Goal: Task Accomplishment & Management: Complete application form

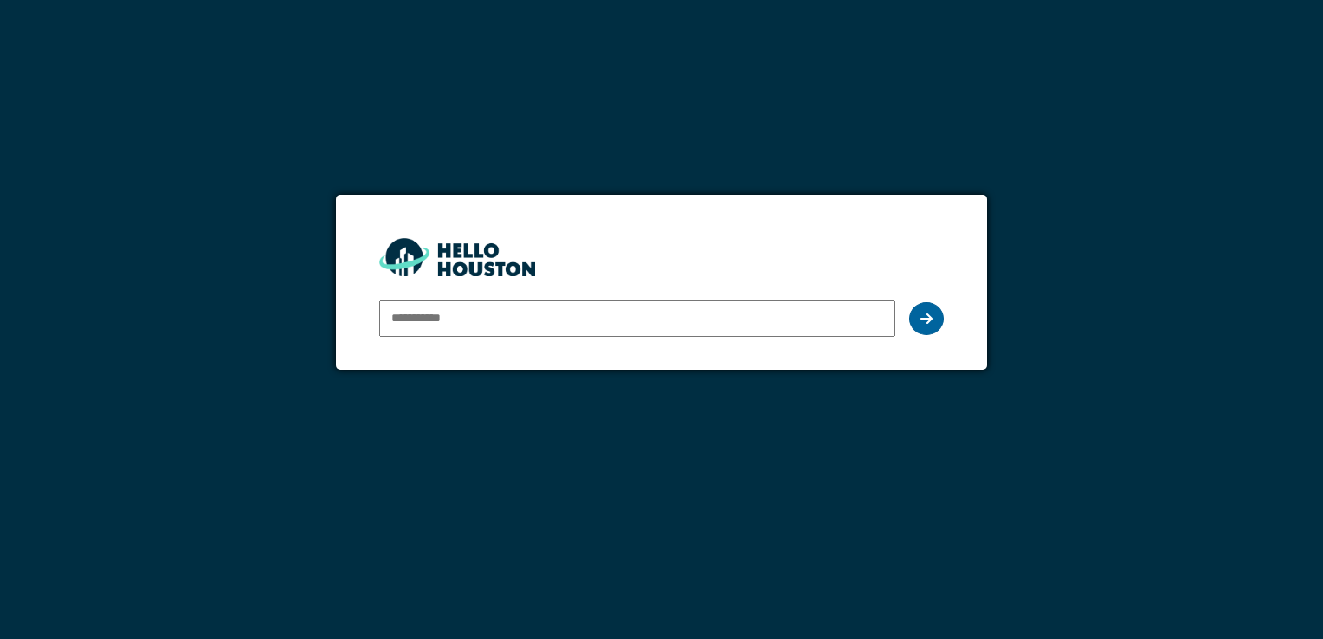
type input "**********"
click at [925, 317] on icon at bounding box center [926, 319] width 12 height 14
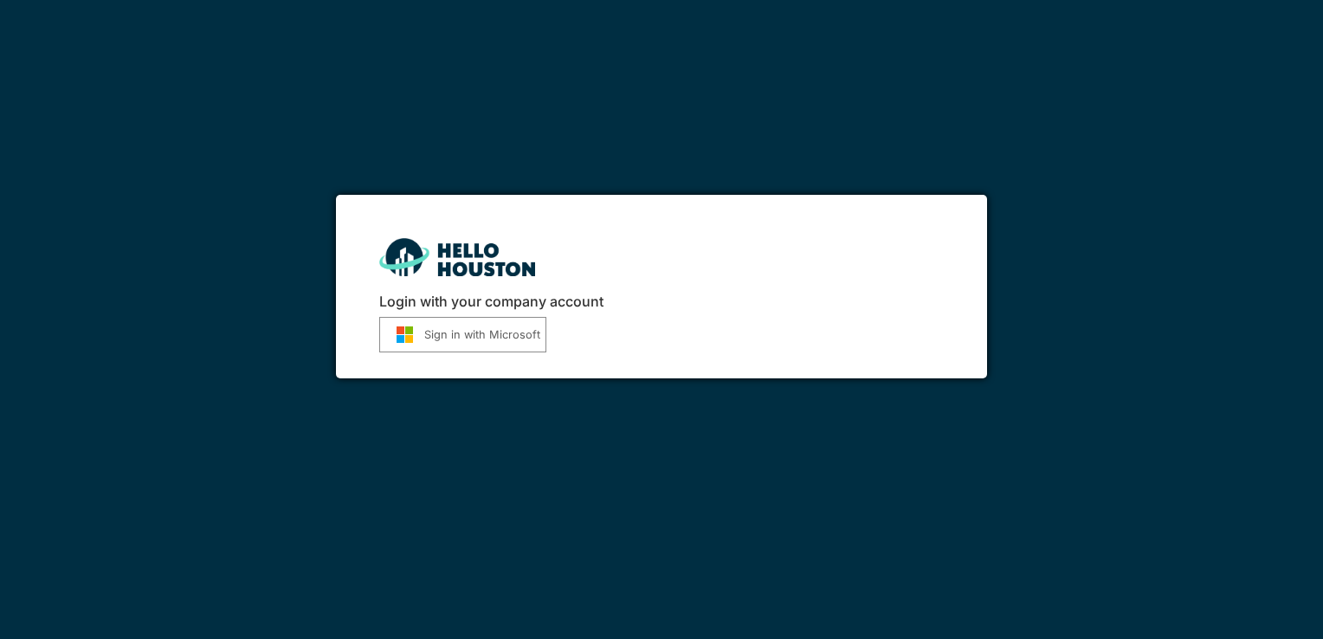
click at [480, 332] on button "Sign in with Microsoft" at bounding box center [462, 334] width 167 height 35
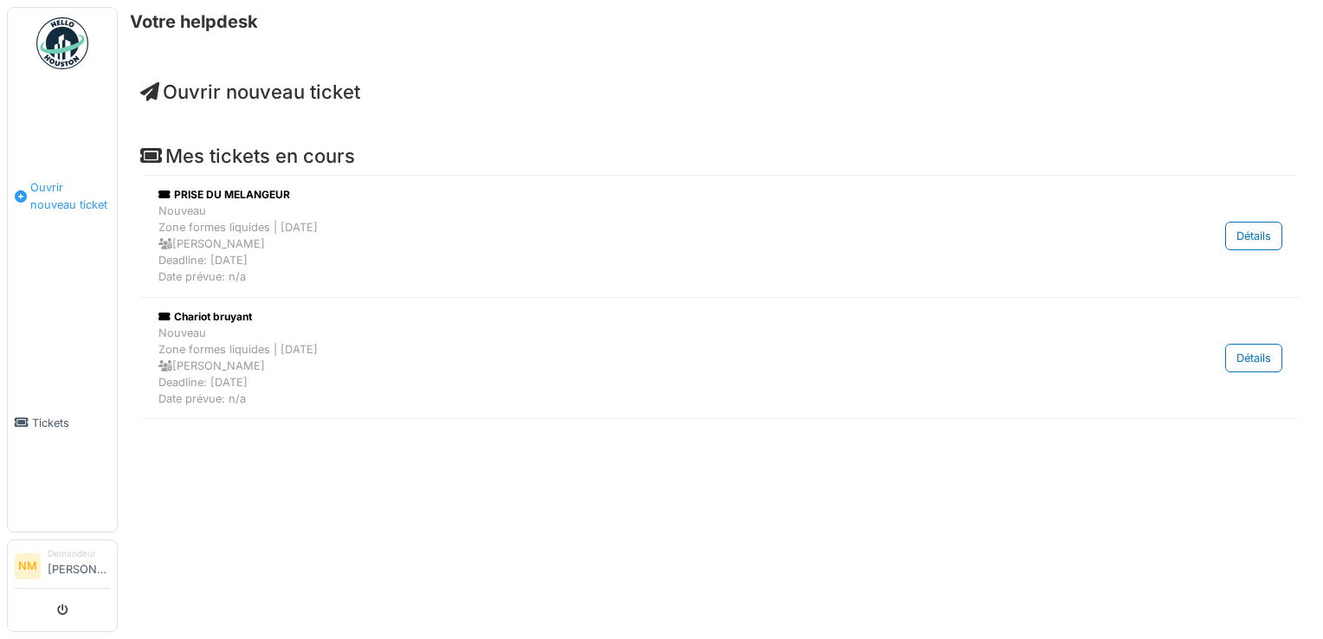
click at [68, 197] on span "Ouvrir nouveau ticket" at bounding box center [70, 195] width 80 height 33
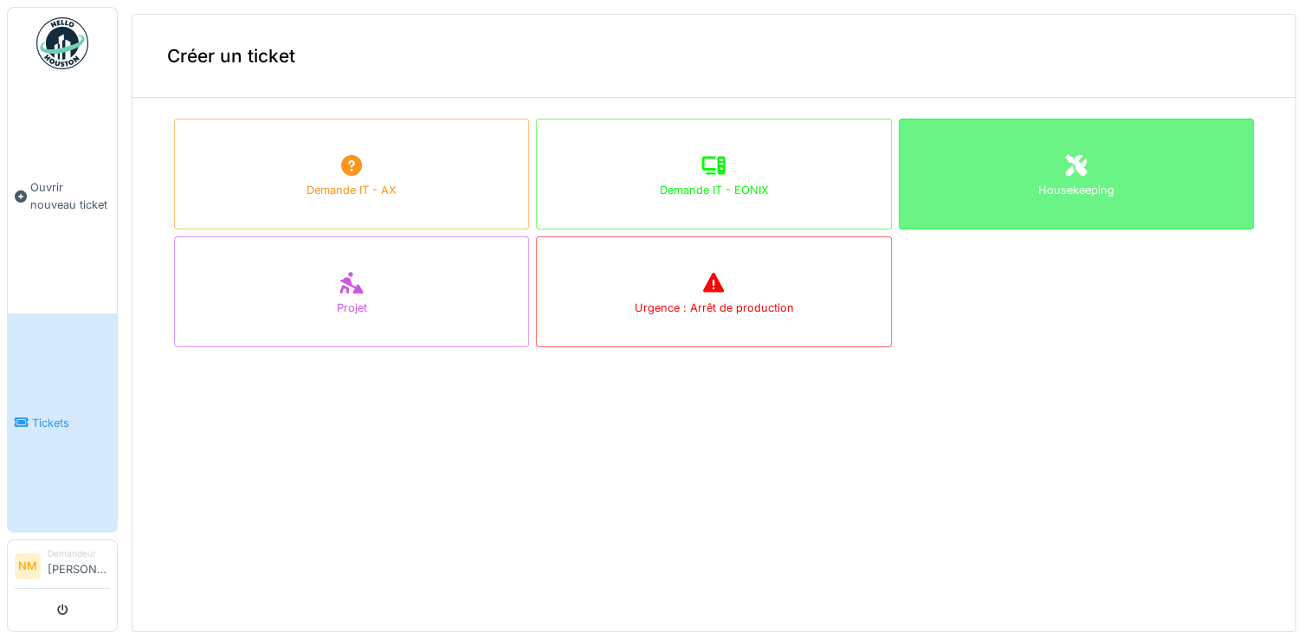
click at [1049, 216] on div "Housekeeping" at bounding box center [1076, 174] width 355 height 111
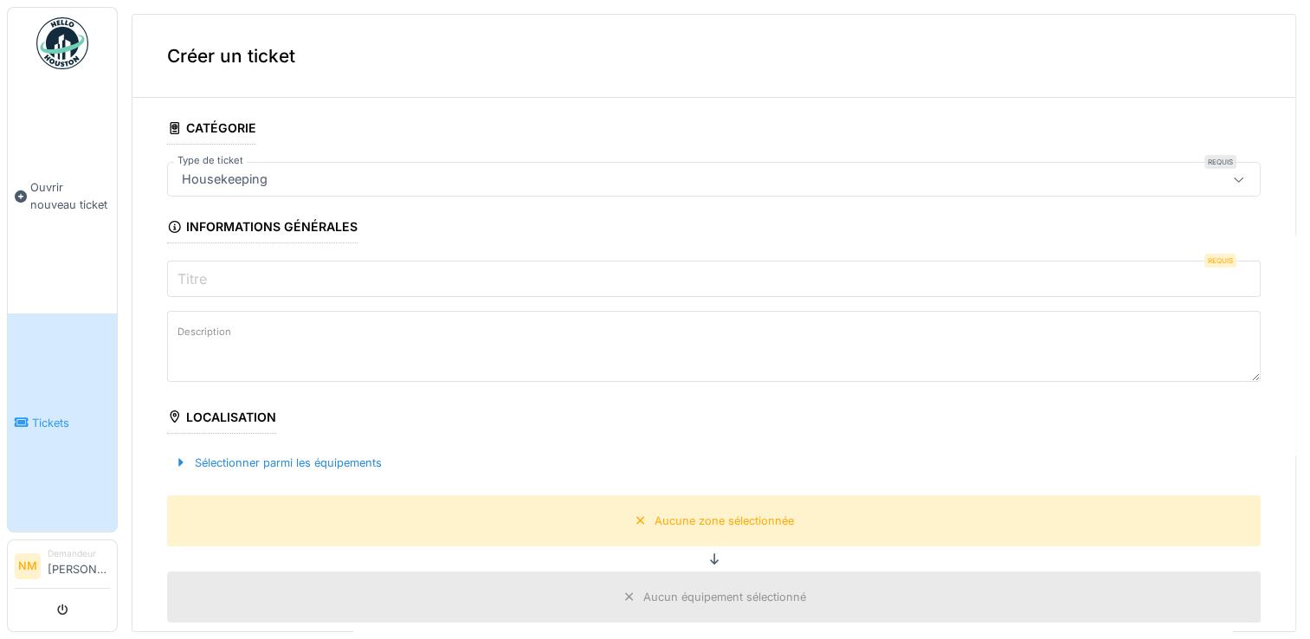
click at [1105, 277] on input "Titre" at bounding box center [713, 279] width 1093 height 36
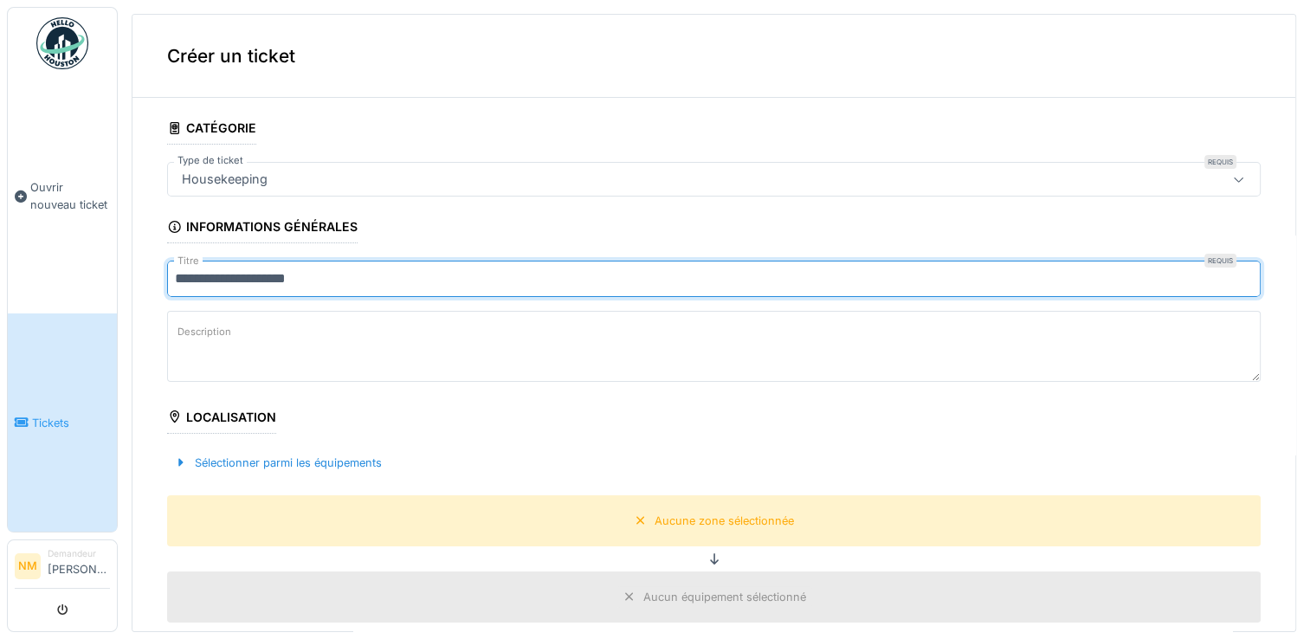
click at [230, 272] on input "**********" at bounding box center [713, 279] width 1093 height 36
type input "**********"
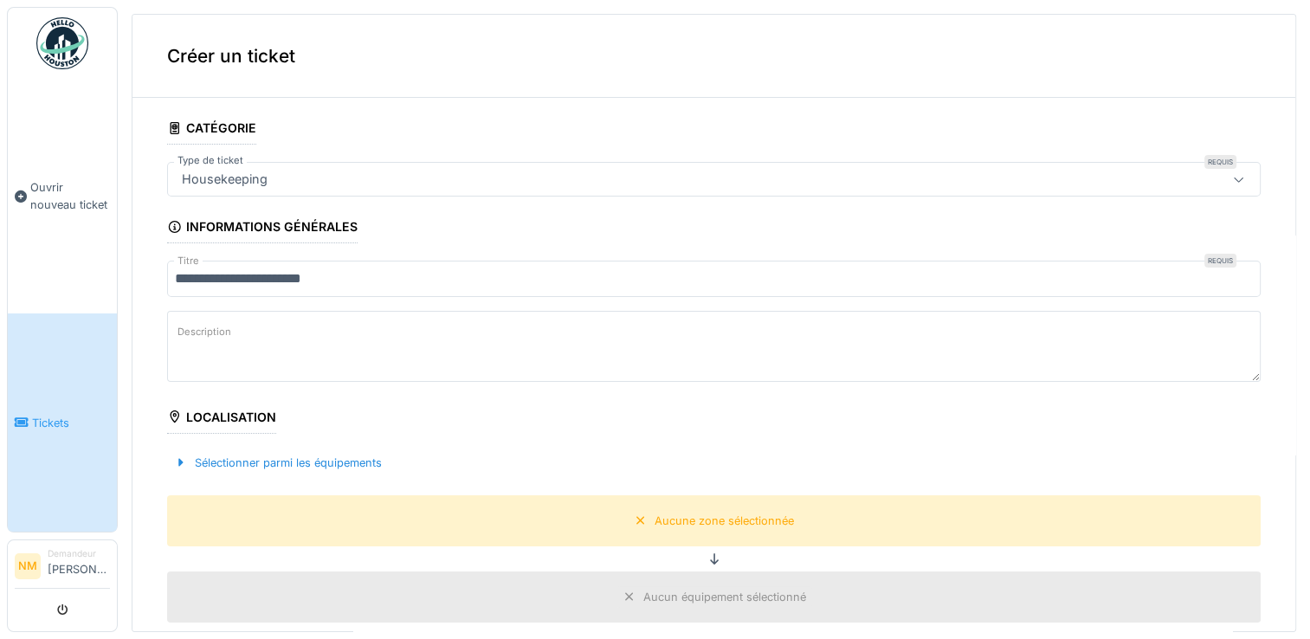
click at [271, 333] on textarea "Description" at bounding box center [713, 346] width 1093 height 71
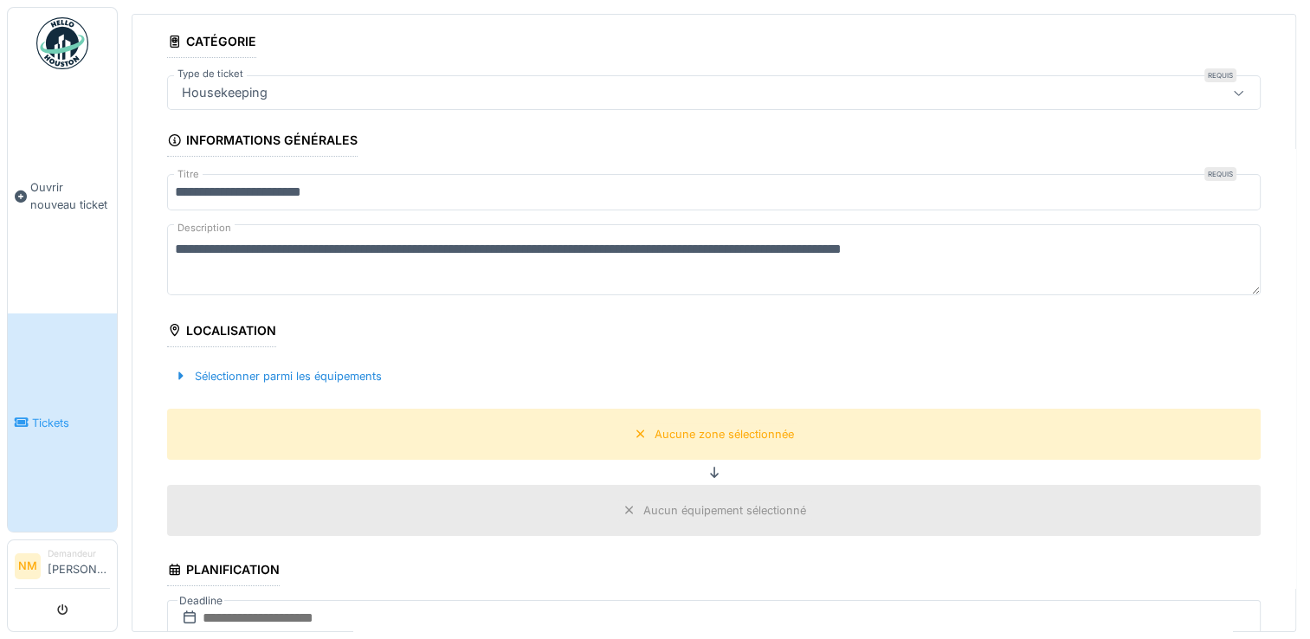
scroll to position [173, 0]
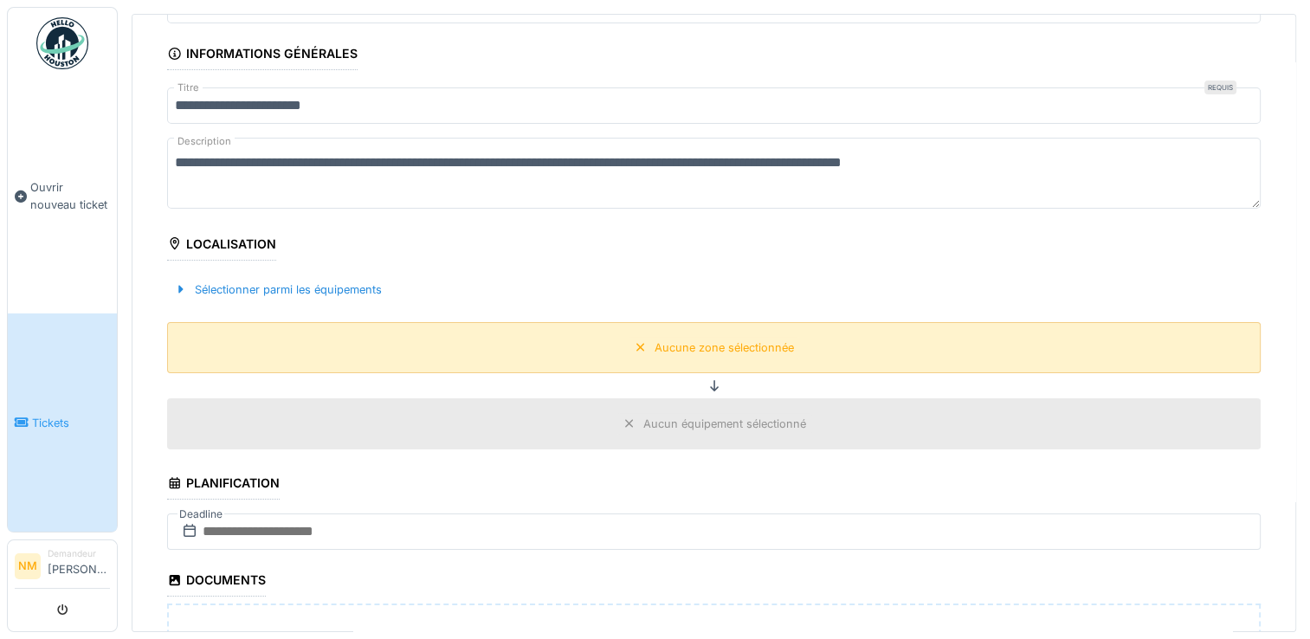
type textarea "**********"
click at [736, 345] on div "Aucune zone sélectionnée" at bounding box center [724, 347] width 139 height 16
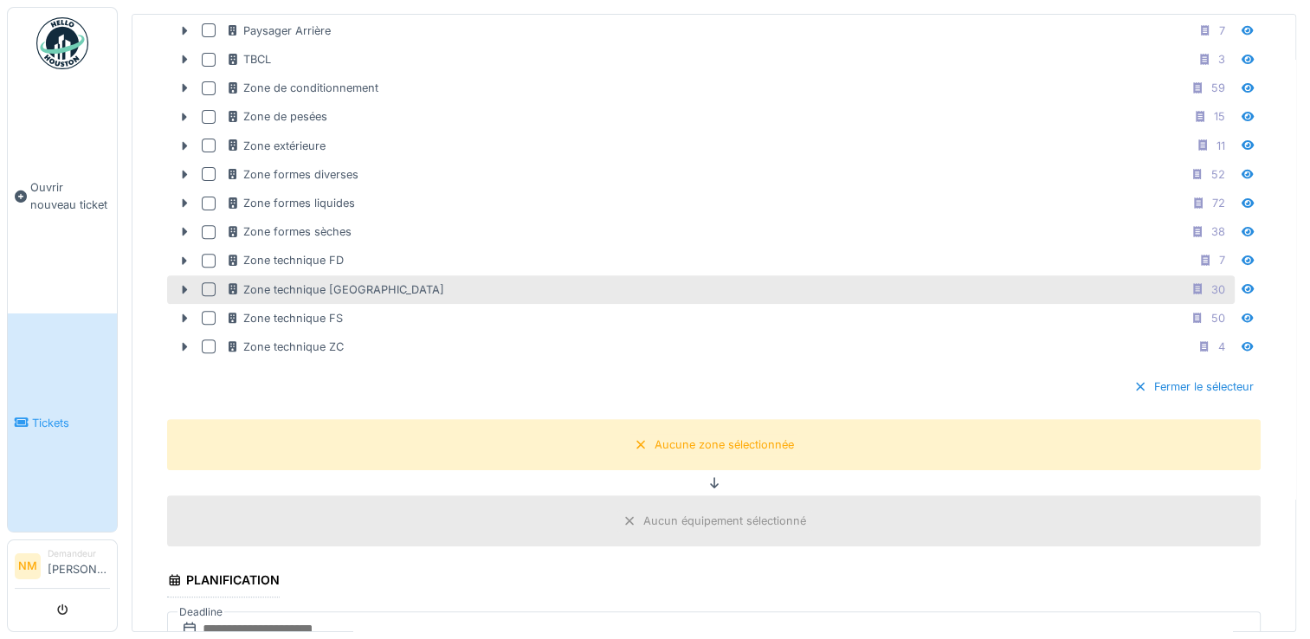
scroll to position [519, 0]
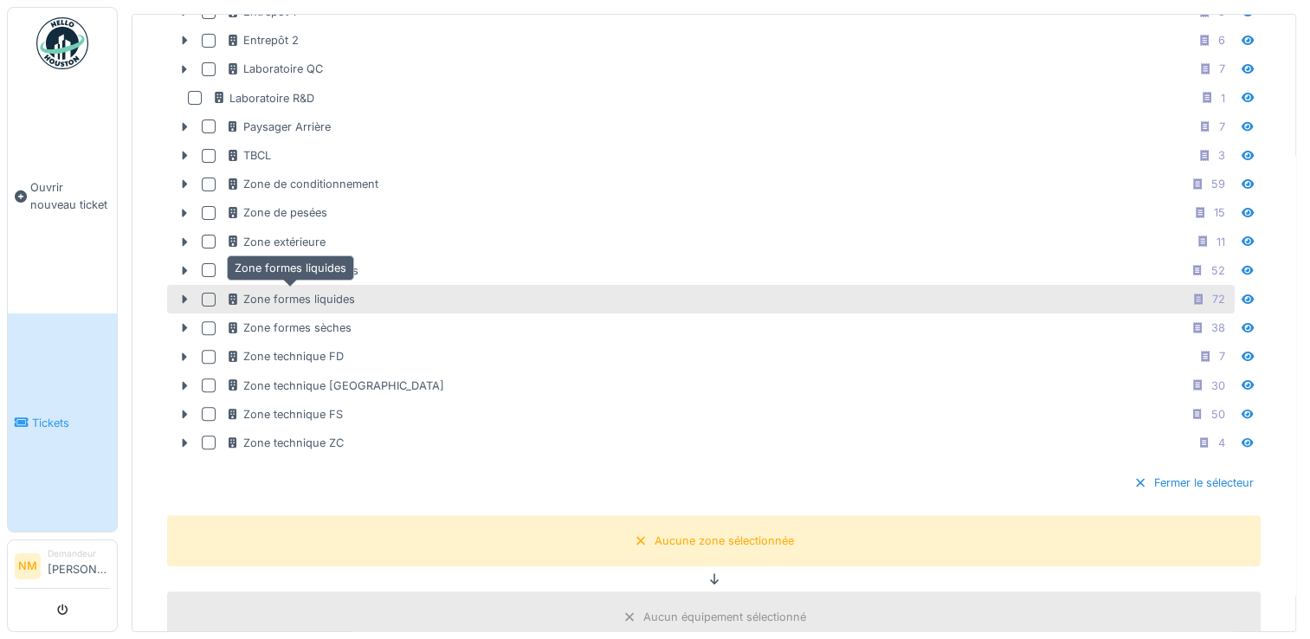
click at [337, 291] on div "Zone formes liquides" at bounding box center [290, 299] width 129 height 16
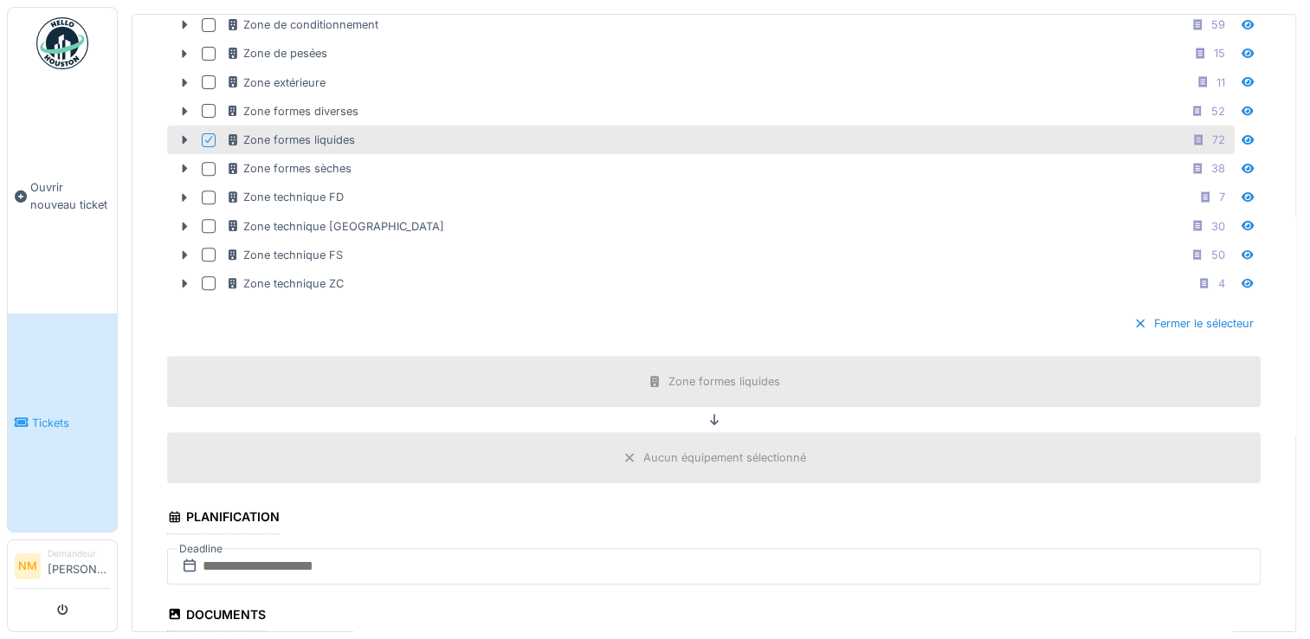
scroll to position [693, 0]
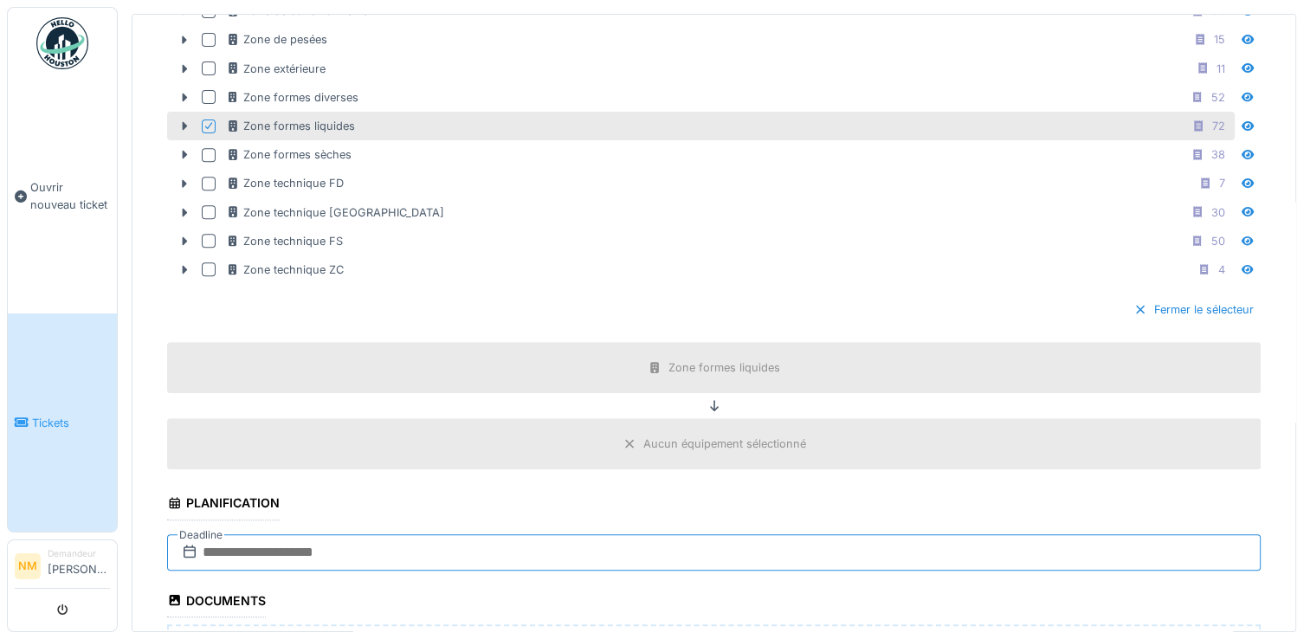
click at [332, 538] on input "text" at bounding box center [713, 552] width 1093 height 36
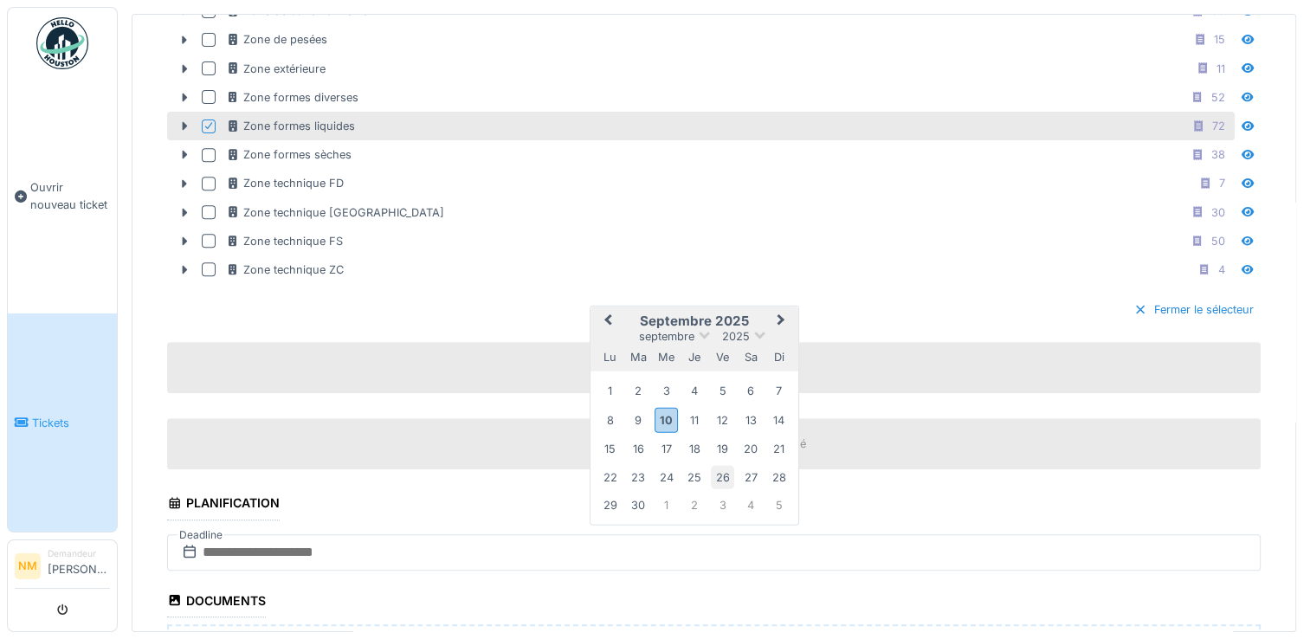
click at [718, 465] on div "26" at bounding box center [722, 476] width 23 height 23
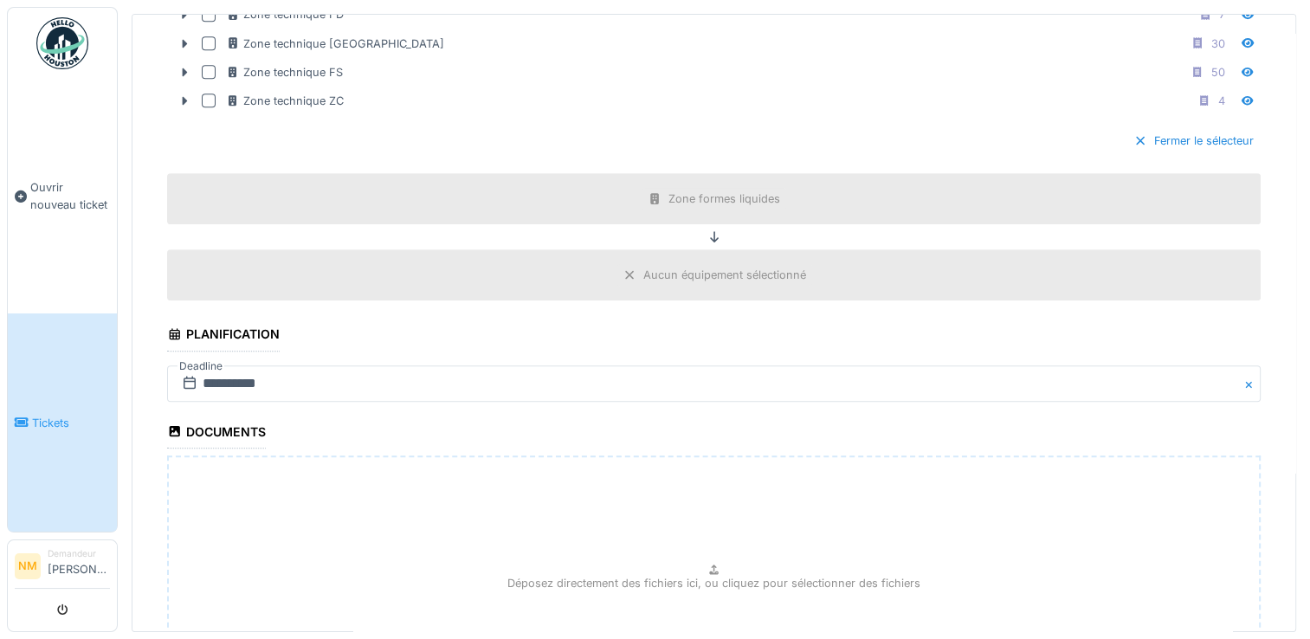
scroll to position [866, 0]
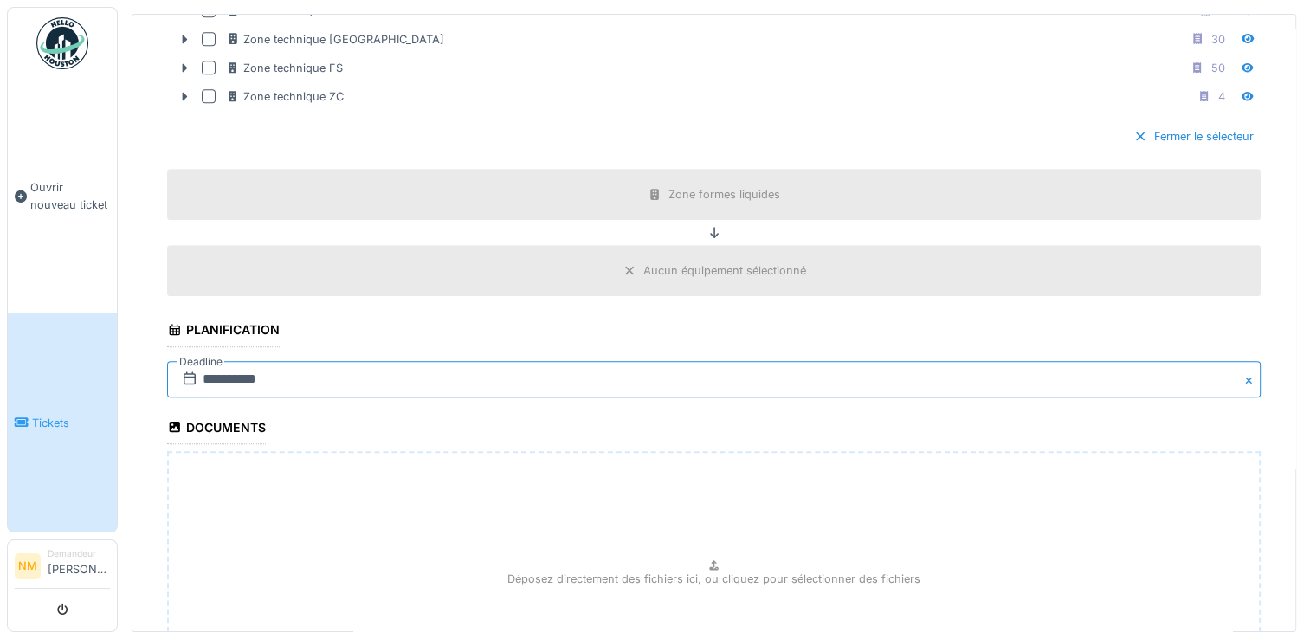
click at [212, 369] on input "**********" at bounding box center [713, 379] width 1093 height 36
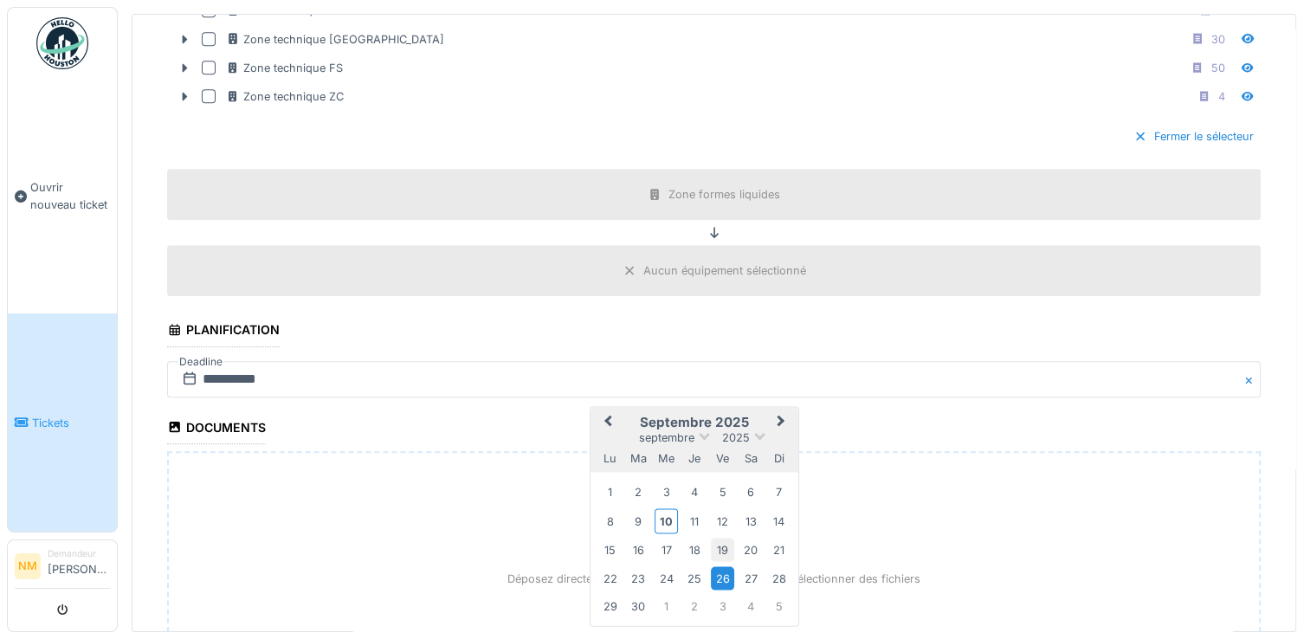
click at [717, 538] on div "19" at bounding box center [722, 549] width 23 height 23
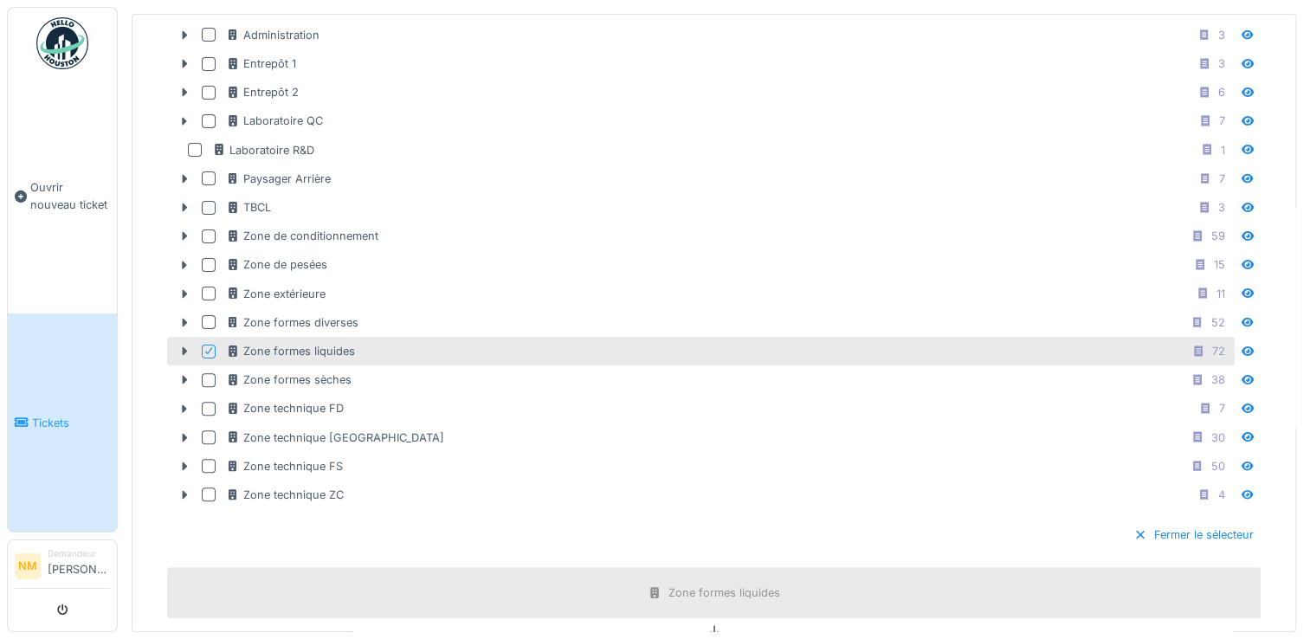
scroll to position [354, 0]
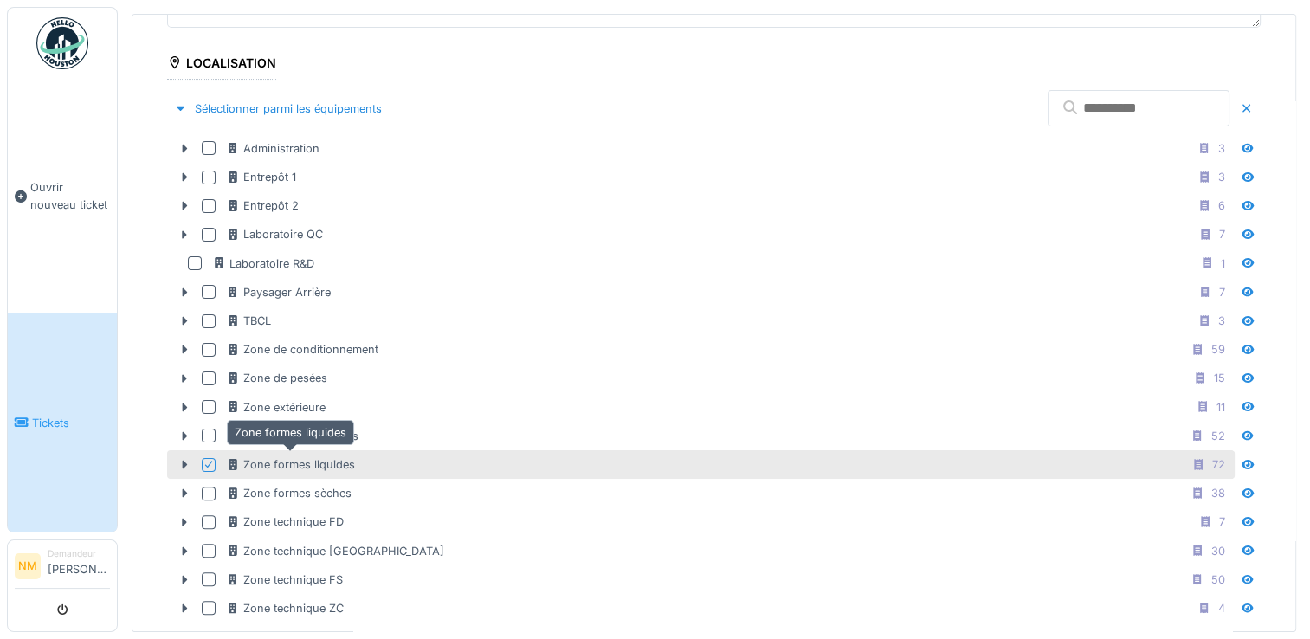
click at [230, 459] on icon at bounding box center [233, 464] width 9 height 11
click at [205, 458] on div at bounding box center [209, 465] width 14 height 14
click at [184, 461] on icon at bounding box center [185, 465] width 5 height 9
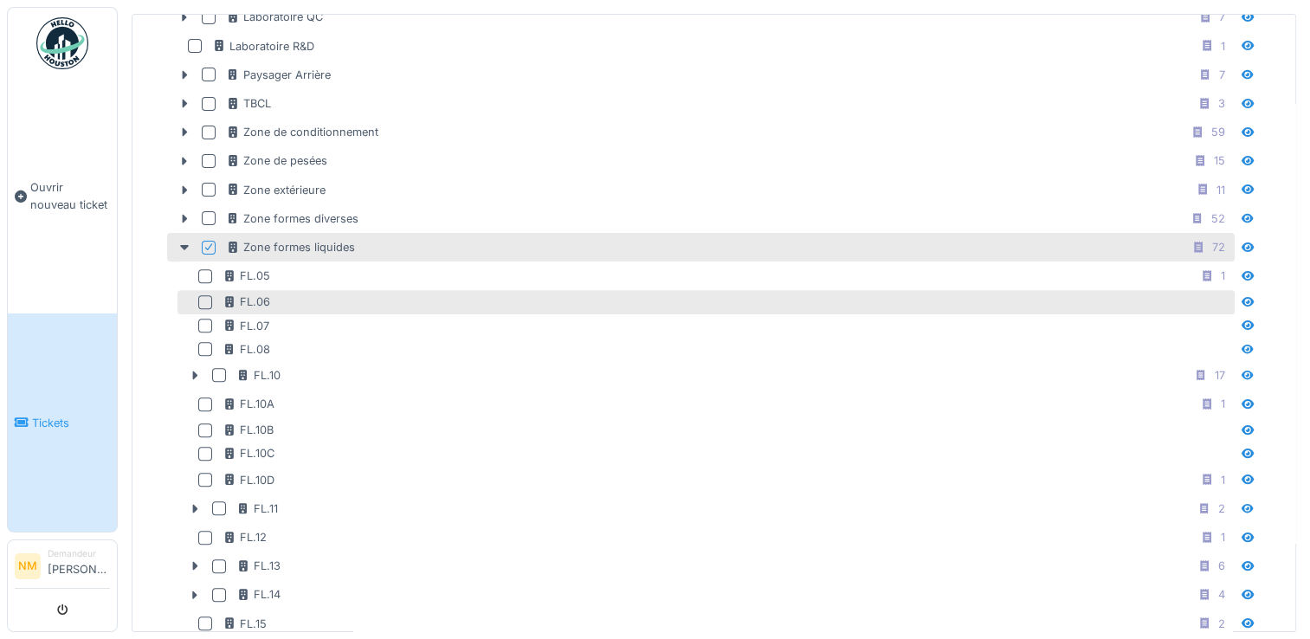
scroll to position [614, 0]
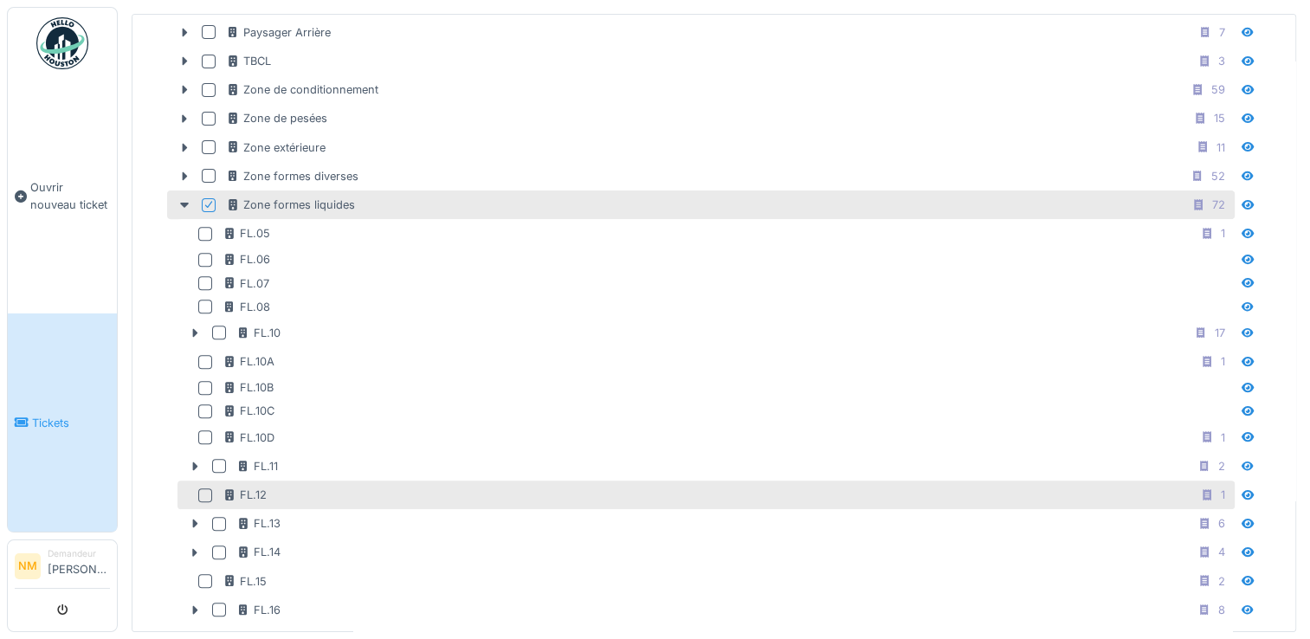
click at [210, 488] on div at bounding box center [205, 495] width 14 height 14
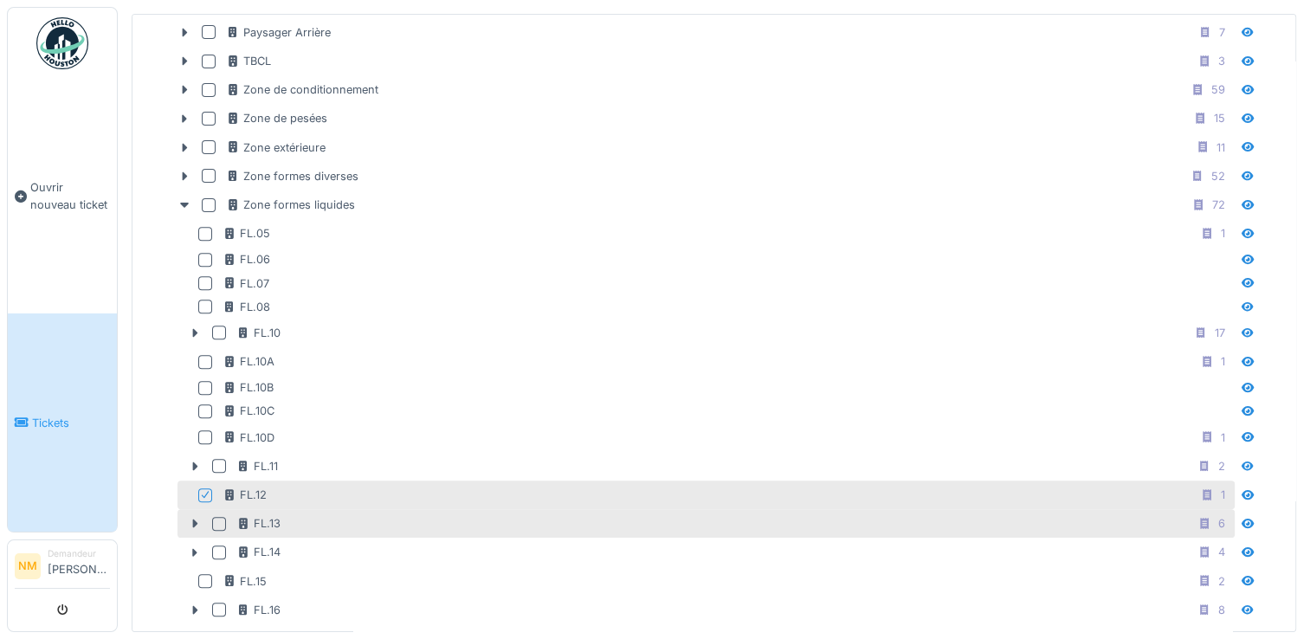
click at [221, 517] on div at bounding box center [219, 524] width 14 height 14
click at [204, 488] on div at bounding box center [205, 495] width 14 height 14
click at [193, 519] on icon at bounding box center [195, 523] width 5 height 9
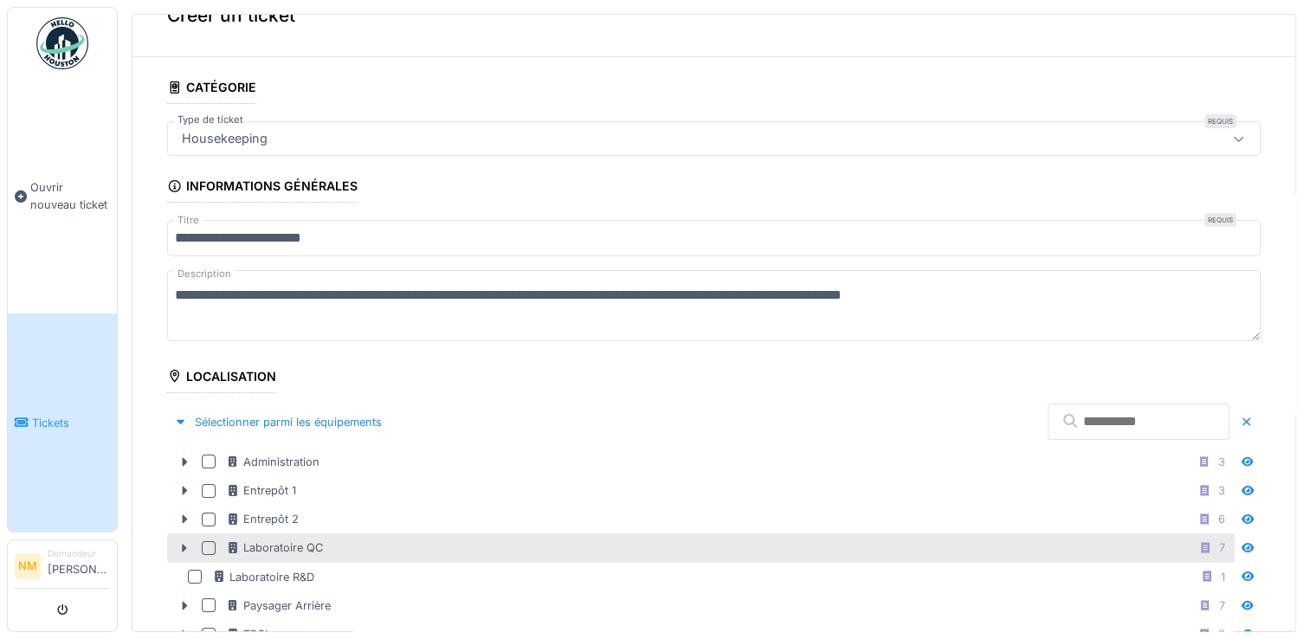
scroll to position [0, 0]
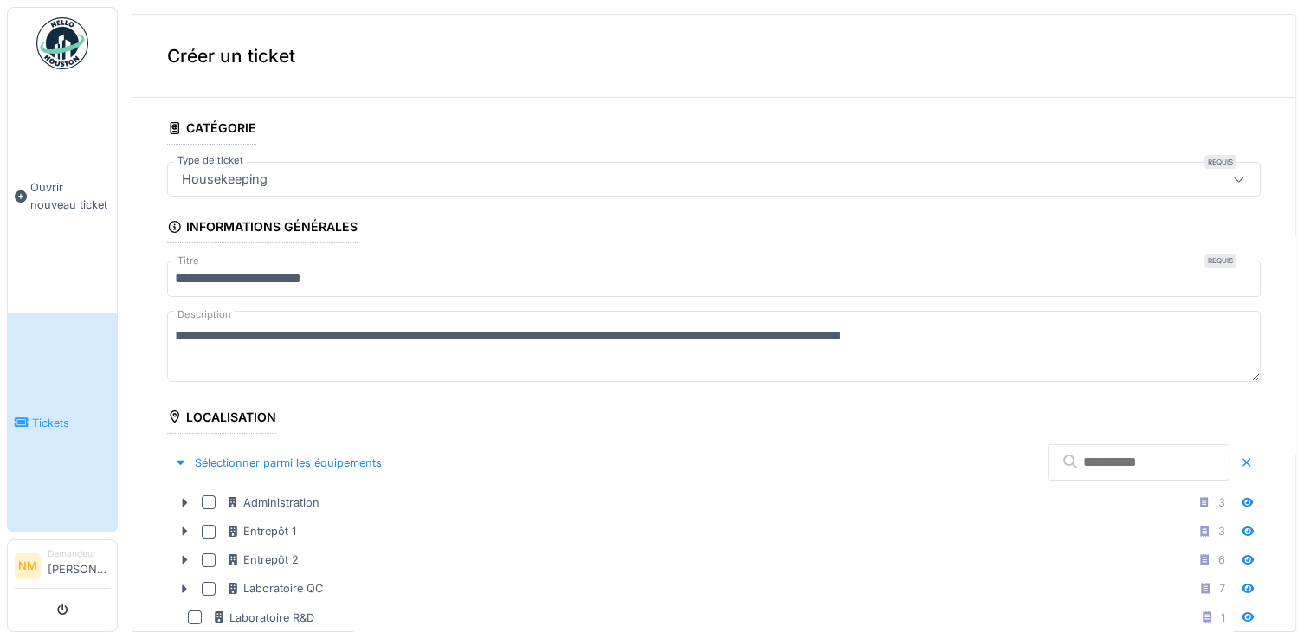
click at [442, 331] on textarea "**********" at bounding box center [713, 346] width 1093 height 71
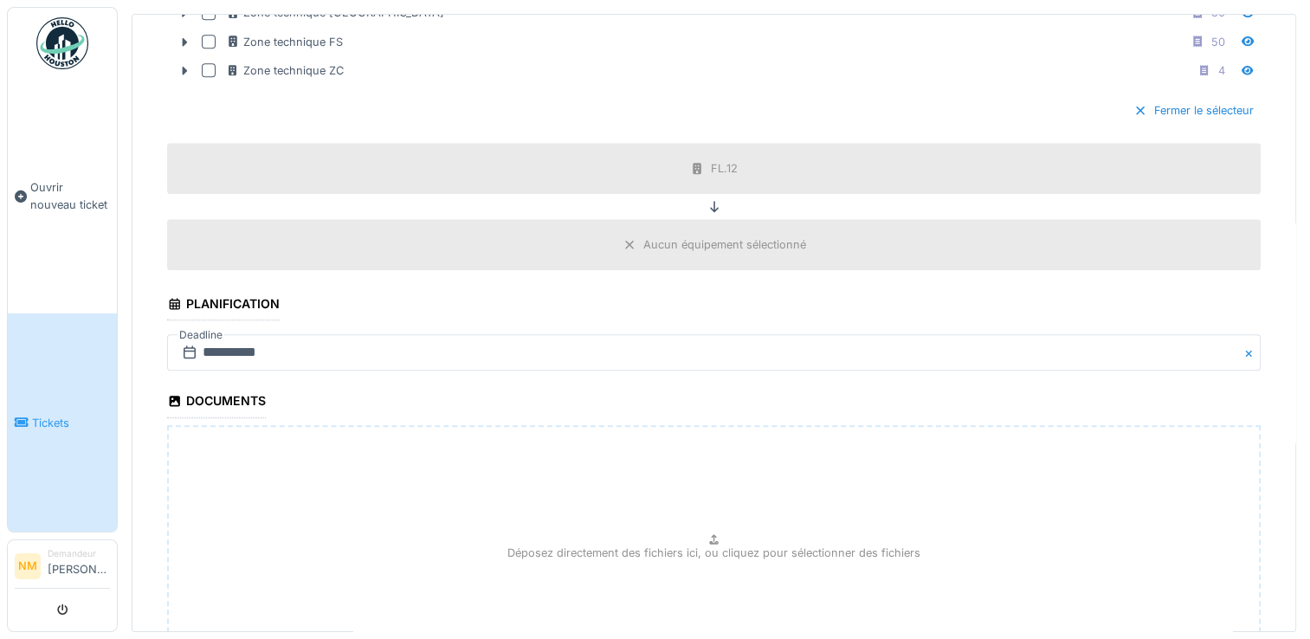
scroll to position [2140, 0]
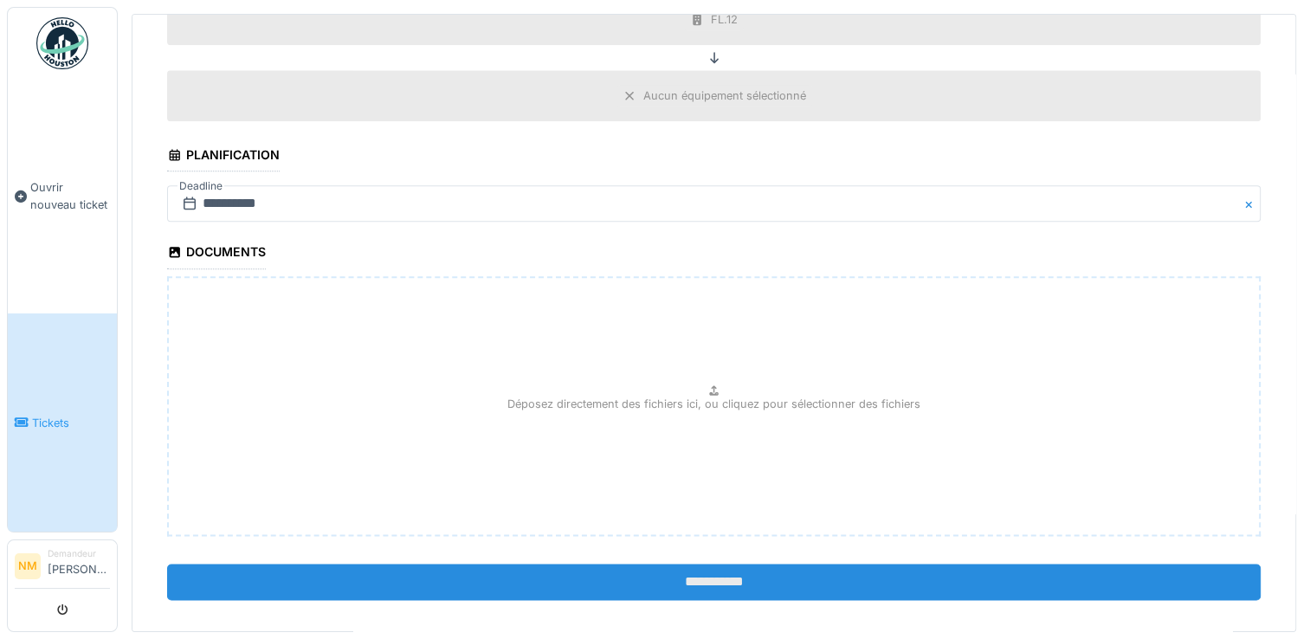
click at [691, 567] on input "**********" at bounding box center [713, 582] width 1093 height 36
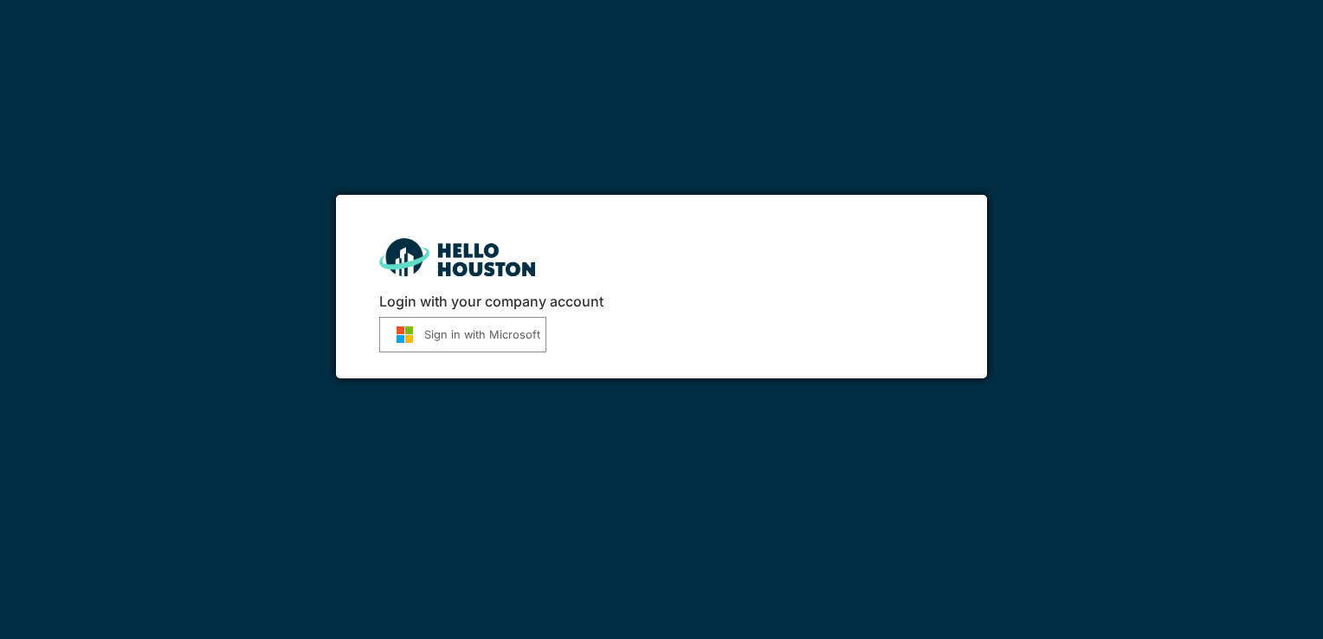
click at [523, 344] on button "Sign in with Microsoft" at bounding box center [462, 334] width 167 height 35
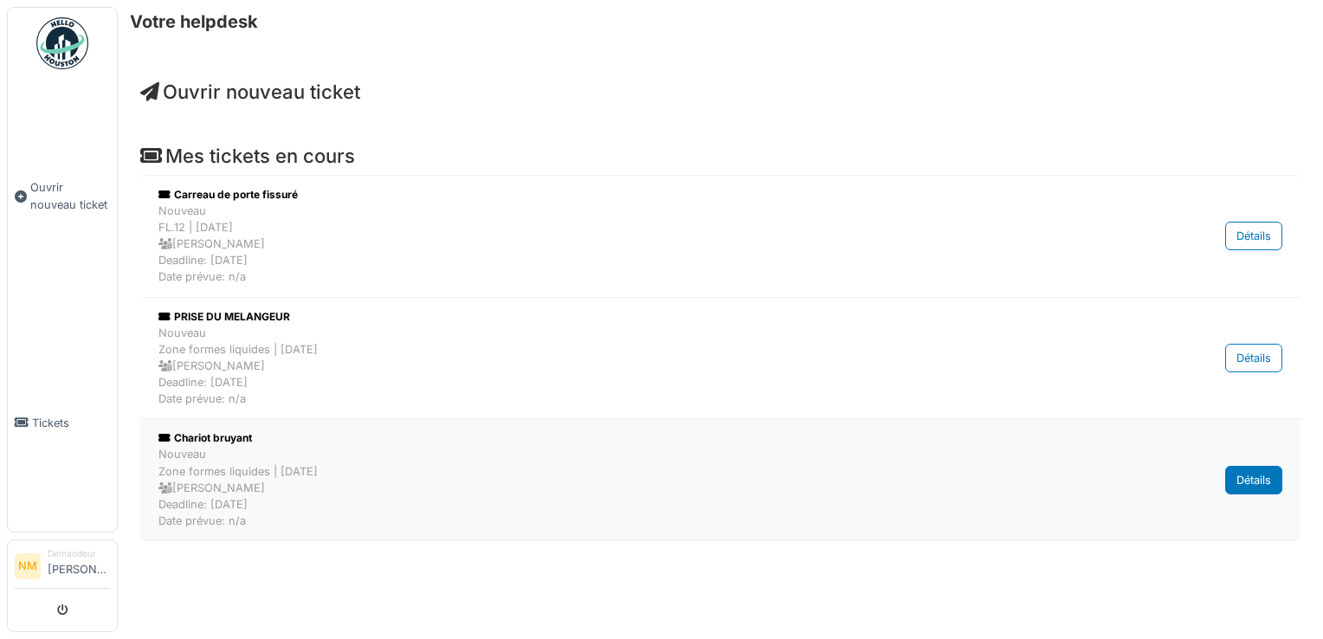
click at [1245, 473] on div "Détails" at bounding box center [1253, 480] width 57 height 29
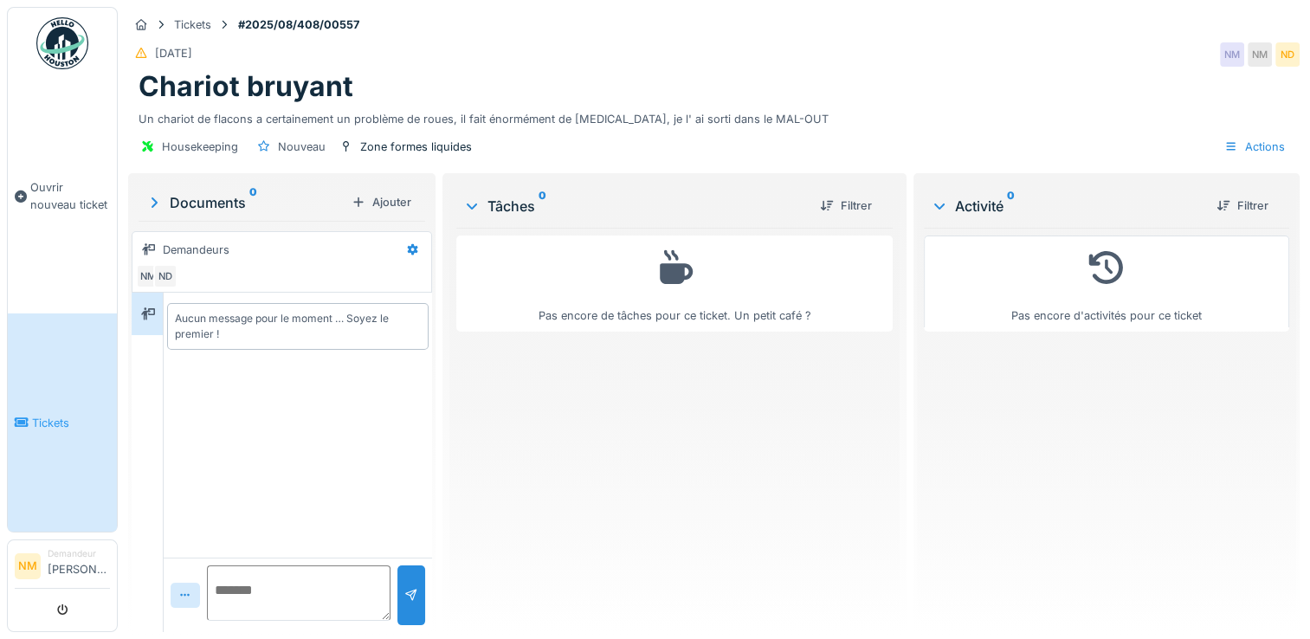
scroll to position [13, 0]
click at [73, 614] on button "submit" at bounding box center [63, 610] width 34 height 29
click at [1224, 145] on icon at bounding box center [1231, 146] width 14 height 11
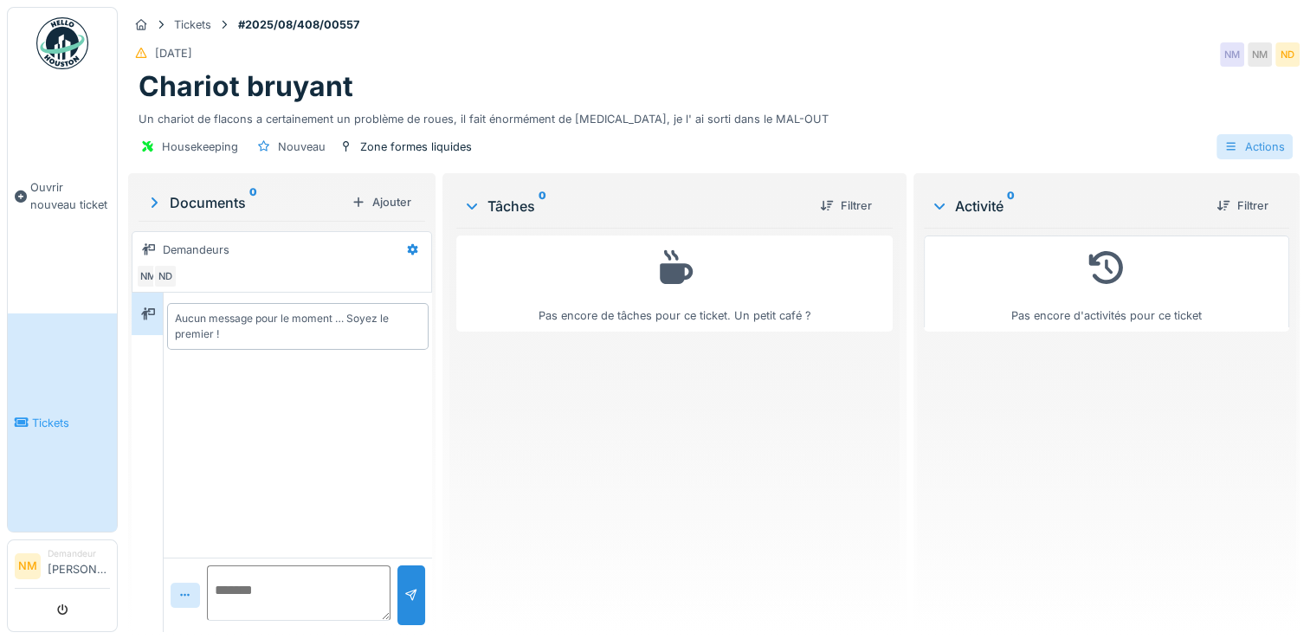
click at [1224, 151] on icon at bounding box center [1231, 146] width 14 height 11
click at [1246, 192] on div "Consulter les journaux d'activité" at bounding box center [1155, 184] width 213 height 26
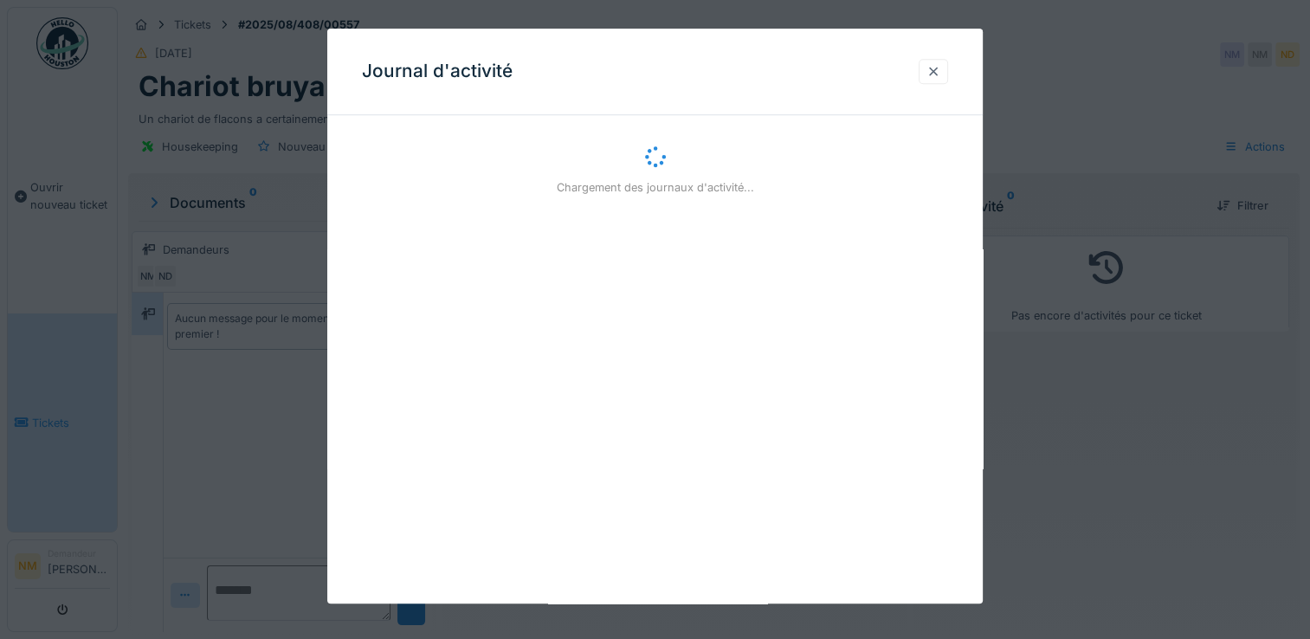
click at [938, 75] on div at bounding box center [933, 71] width 14 height 16
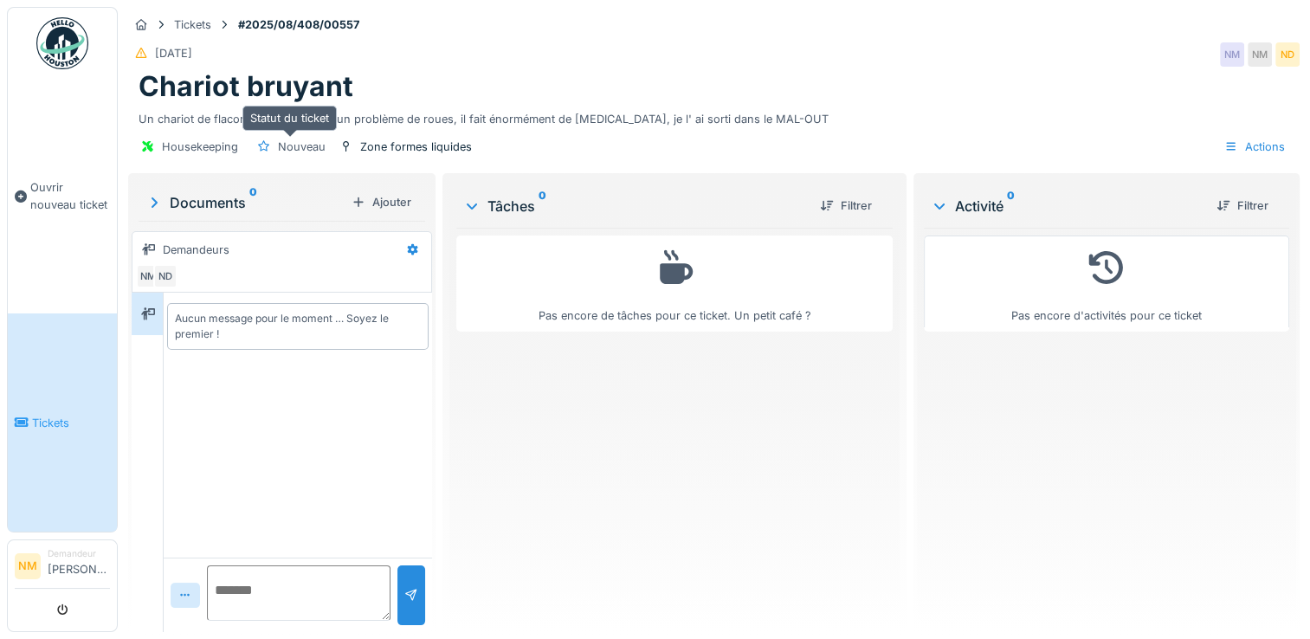
click at [315, 147] on div "Nouveau" at bounding box center [302, 147] width 48 height 16
click at [259, 144] on icon at bounding box center [264, 145] width 12 height 11
click at [42, 179] on span "Ouvrir nouveau ticket" at bounding box center [70, 195] width 80 height 33
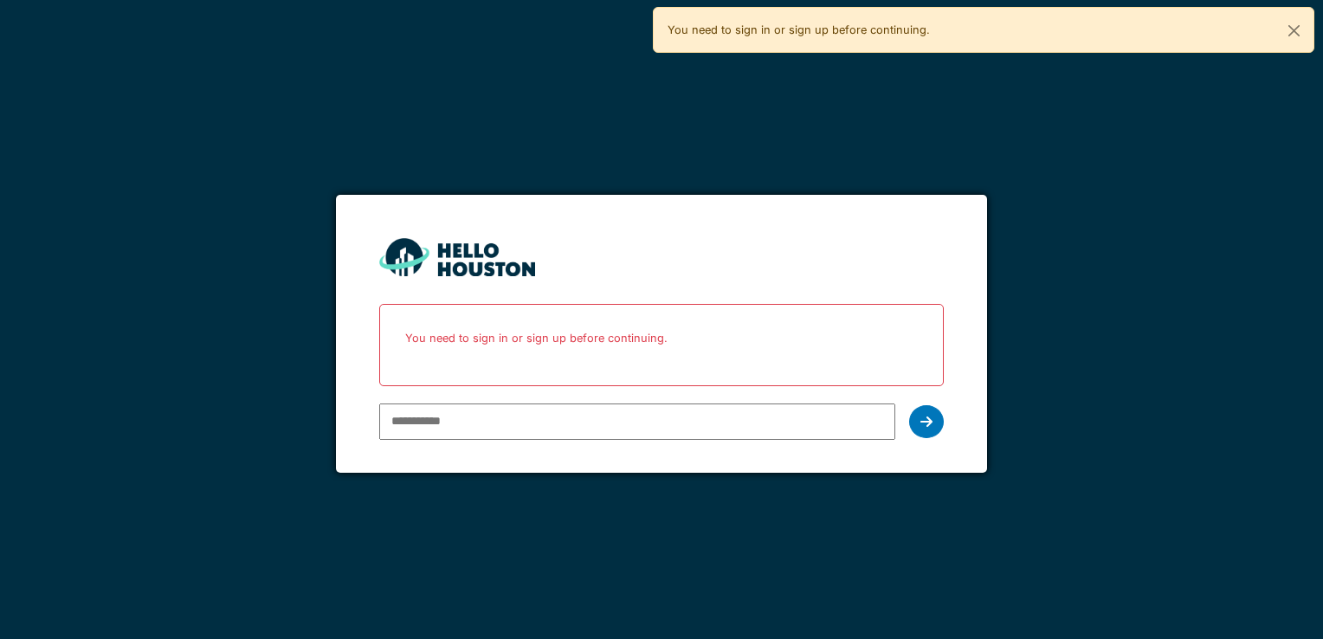
type input "**********"
click at [922, 532] on div "**********" at bounding box center [661, 319] width 1323 height 639
click at [1296, 29] on button "Close" at bounding box center [1293, 31] width 39 height 46
type input "**********"
click at [920, 423] on icon at bounding box center [926, 422] width 12 height 14
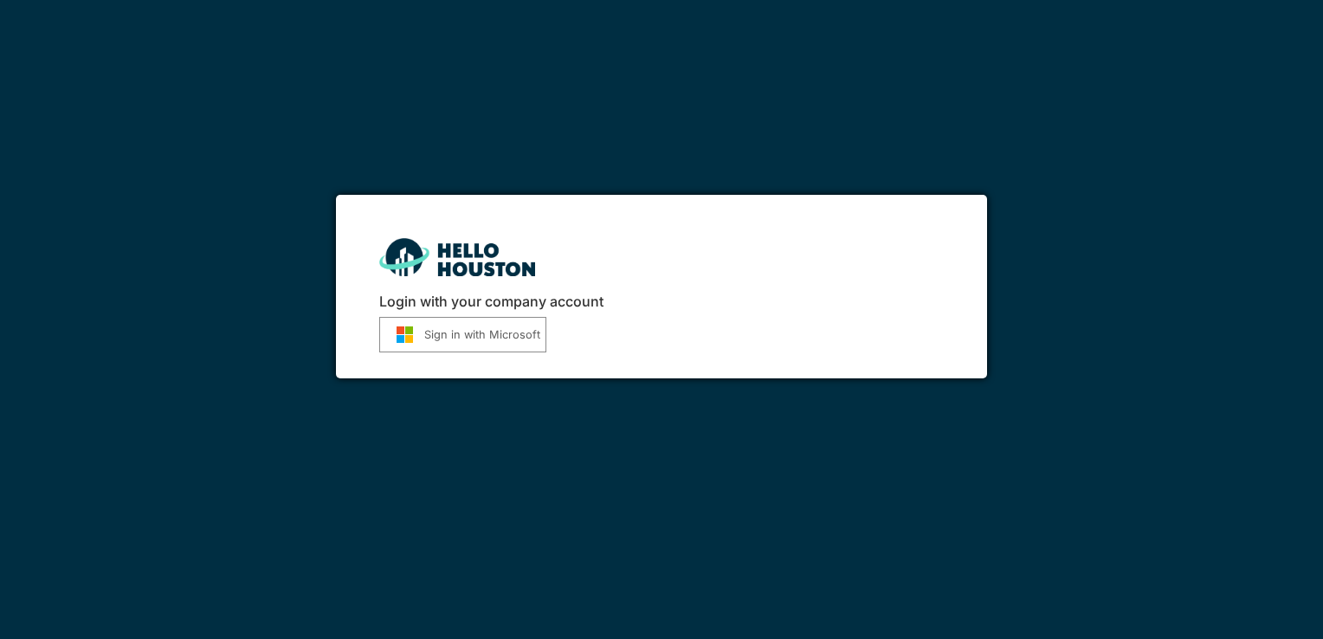
click at [412, 320] on button "Sign in with Microsoft" at bounding box center [462, 334] width 167 height 35
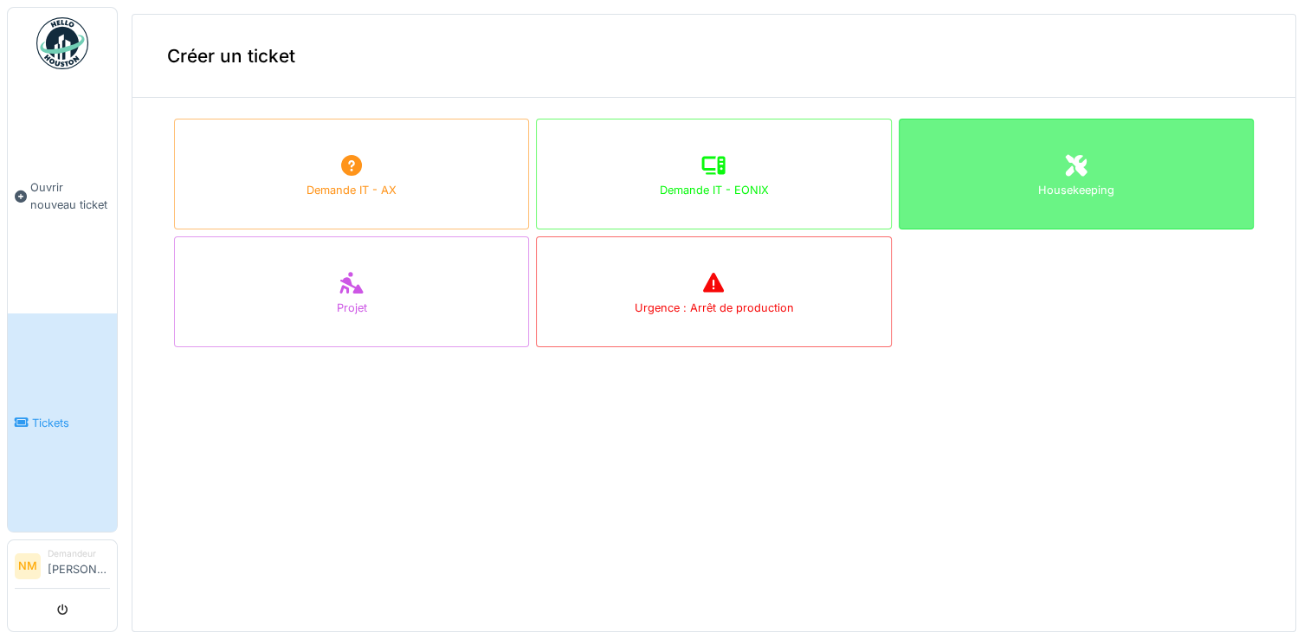
click at [1049, 223] on div "Housekeeping" at bounding box center [1076, 174] width 355 height 111
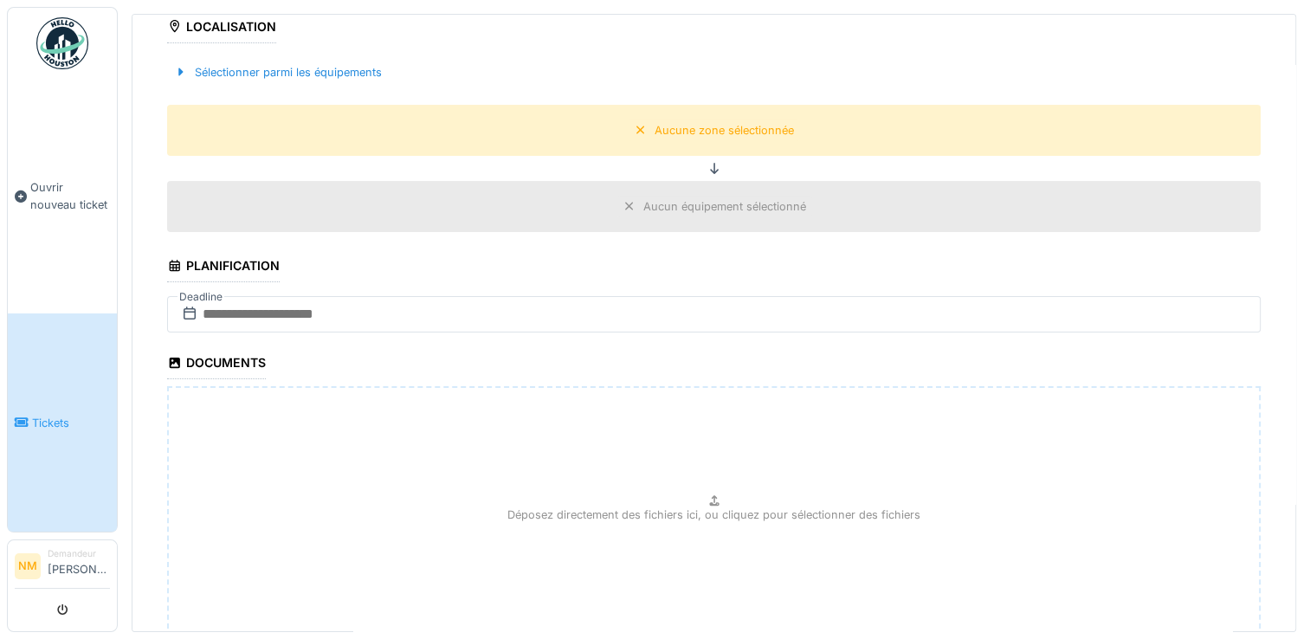
scroll to position [513, 0]
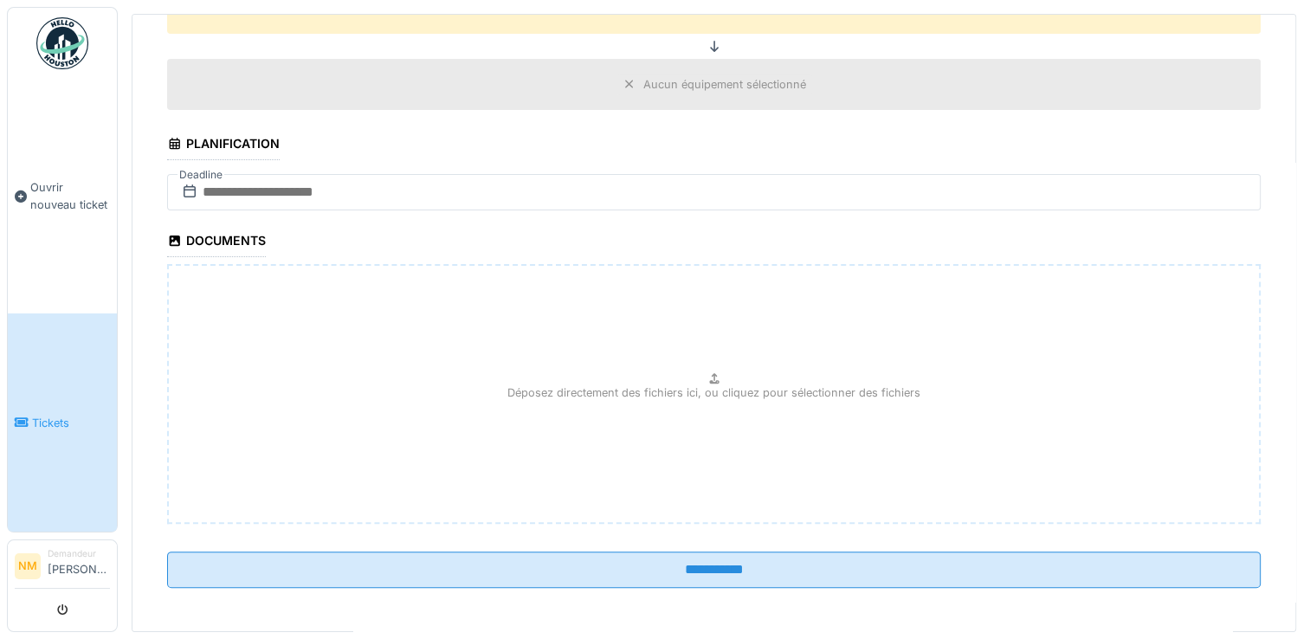
click at [599, 386] on p "Déposez directement des fichiers ici, ou cliquez pour sélectionner des fichiers" at bounding box center [713, 392] width 413 height 16
